Goal: Task Accomplishment & Management: Use online tool/utility

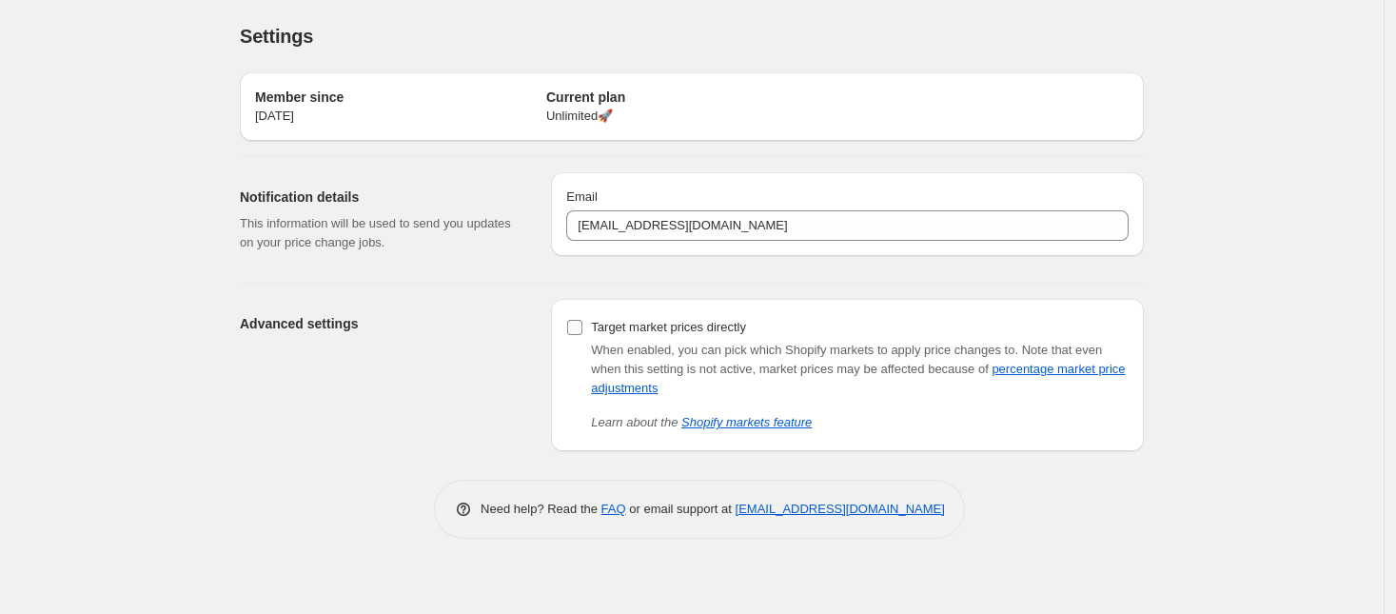
click at [605, 336] on span "Target market prices directly" at bounding box center [668, 327] width 155 height 19
click at [583, 335] on input "Target market prices directly" at bounding box center [574, 327] width 15 height 15
click at [633, 318] on span "Target market prices directly" at bounding box center [668, 327] width 155 height 19
click at [583, 320] on input "Target market prices directly" at bounding box center [574, 327] width 15 height 15
checkbox input "false"
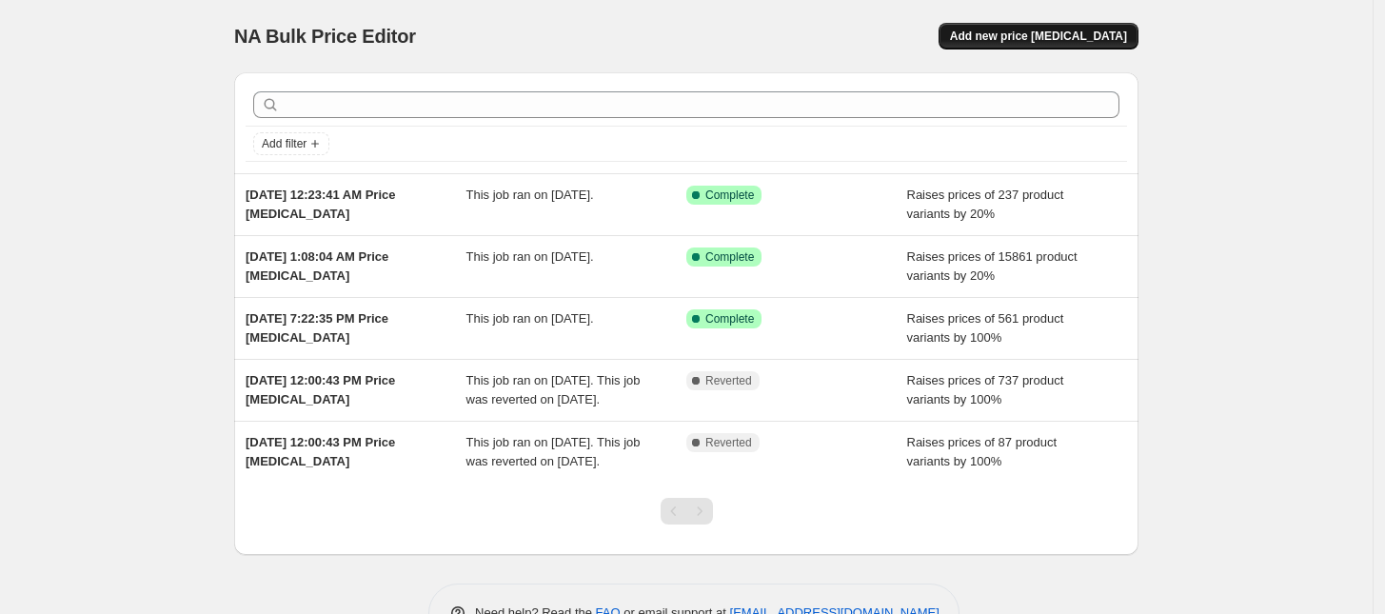
click at [1071, 34] on span "Add new price [MEDICAL_DATA]" at bounding box center [1038, 36] width 177 height 15
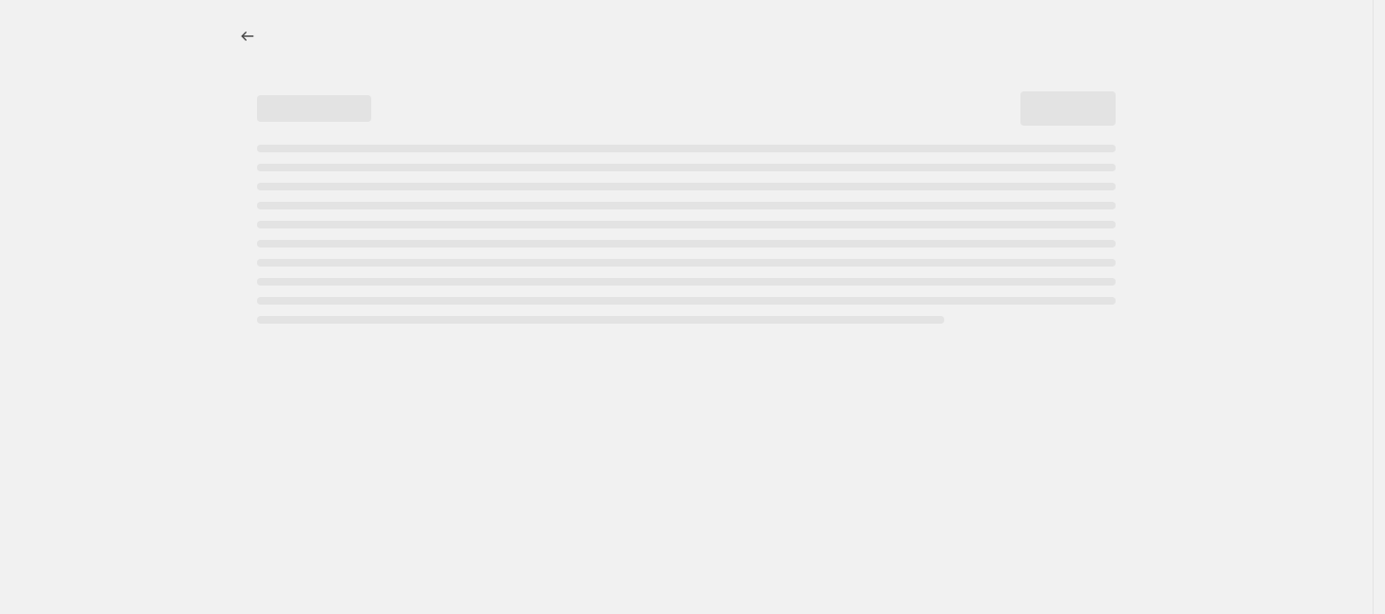
select select "percentage"
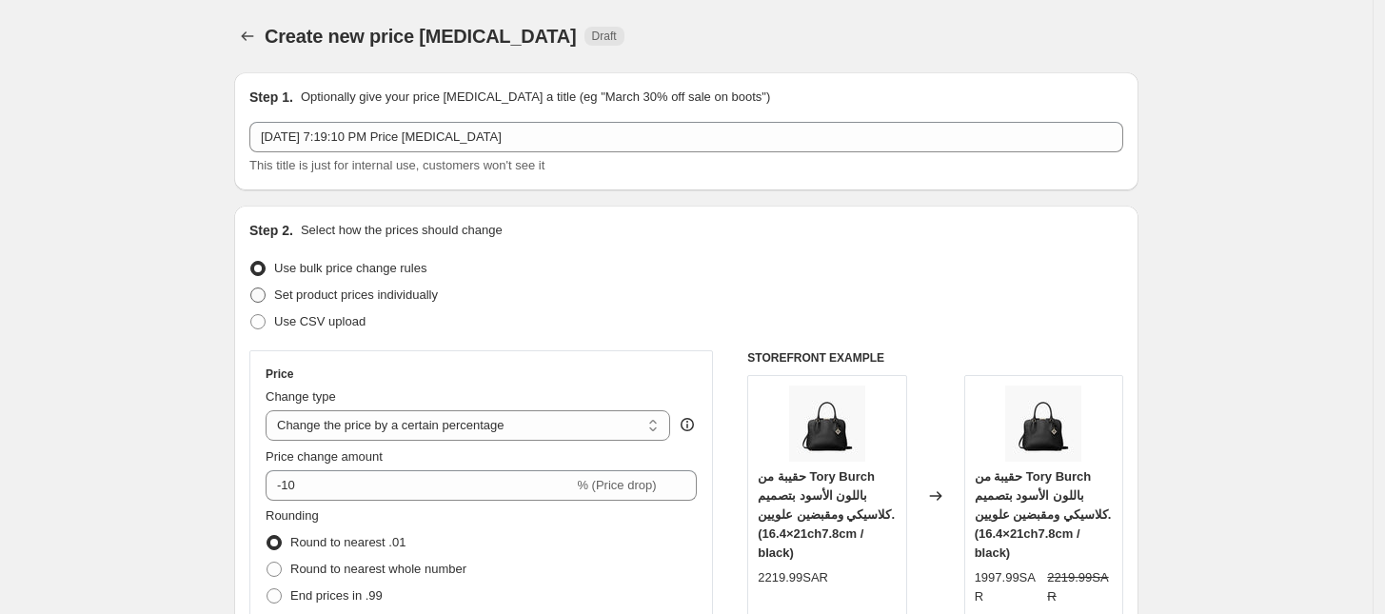
click at [341, 296] on span "Set product prices individually" at bounding box center [356, 294] width 164 height 14
click at [251, 288] on input "Set product prices individually" at bounding box center [250, 287] width 1 height 1
radio input "true"
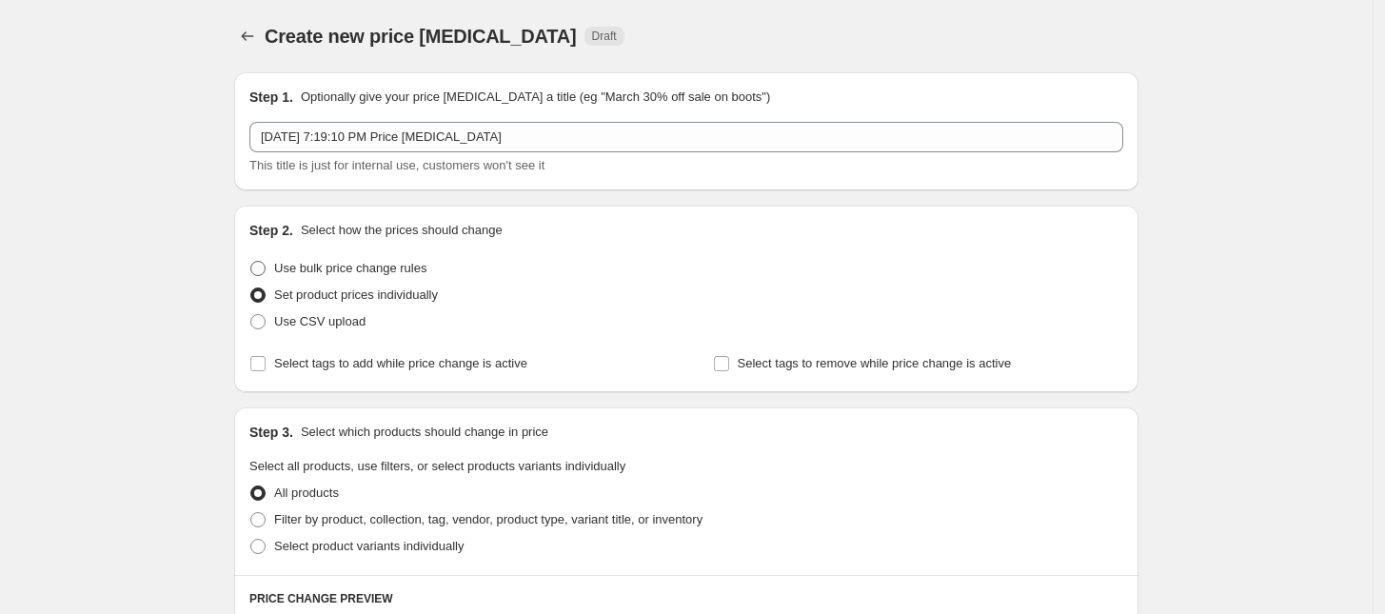
click at [305, 263] on span "Use bulk price change rules" at bounding box center [350, 268] width 152 height 14
click at [251, 262] on input "Use bulk price change rules" at bounding box center [250, 261] width 1 height 1
radio input "true"
select select "percentage"
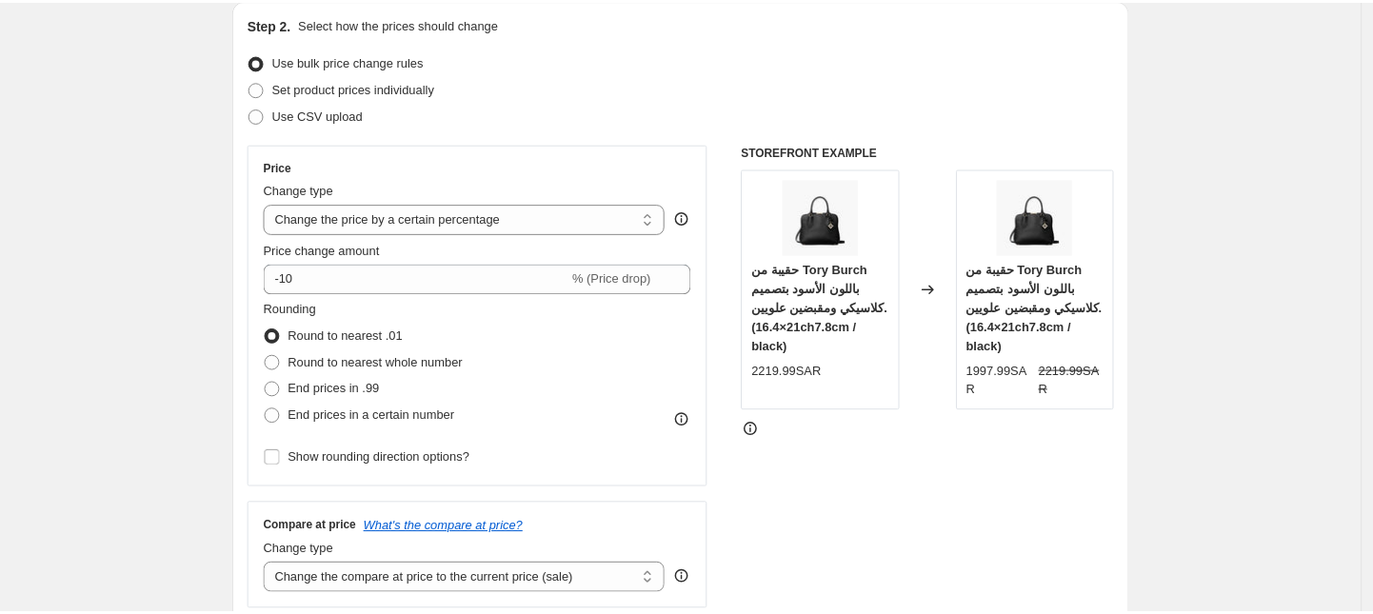
scroll to position [214, 0]
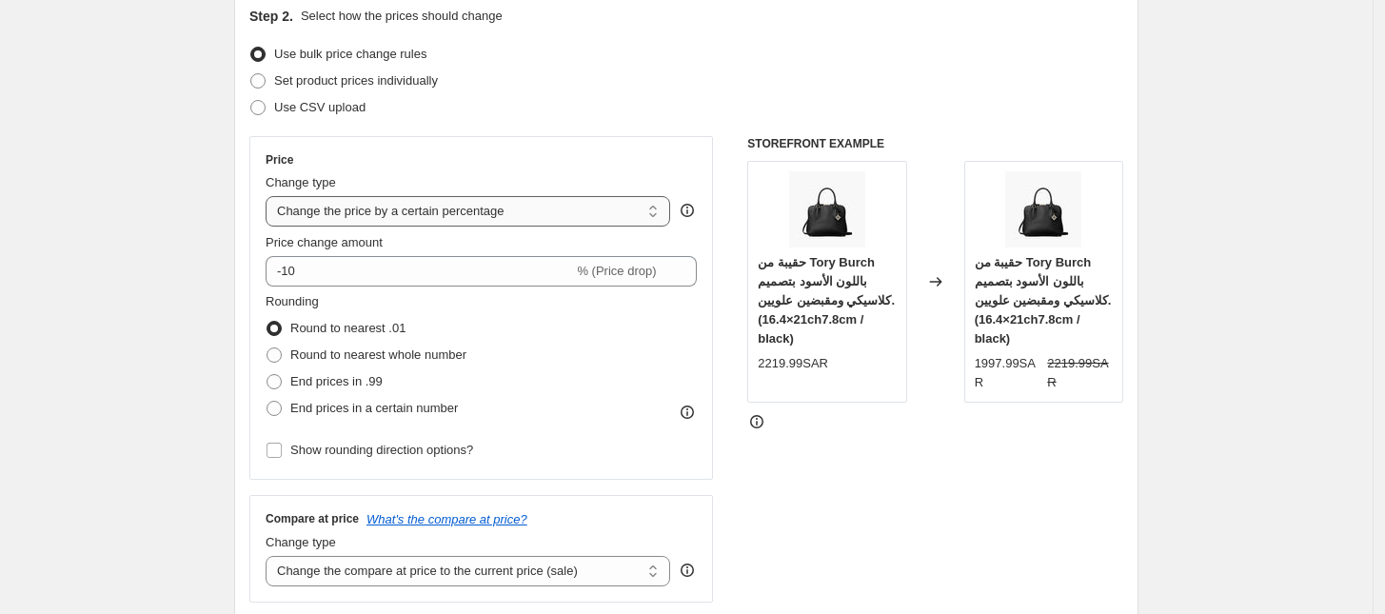
click at [488, 213] on select "Change the price to a certain amount Change the price by a certain amount Chang…" at bounding box center [468, 211] width 405 height 30
click at [857, 466] on div "STOREFRONT EXAMPLE حقيبة من Tory Burch باللون الأسود بتصميم كلاسيكي ومقبضين علو…" at bounding box center [935, 369] width 376 height 466
